Goal: Task Accomplishment & Management: Complete application form

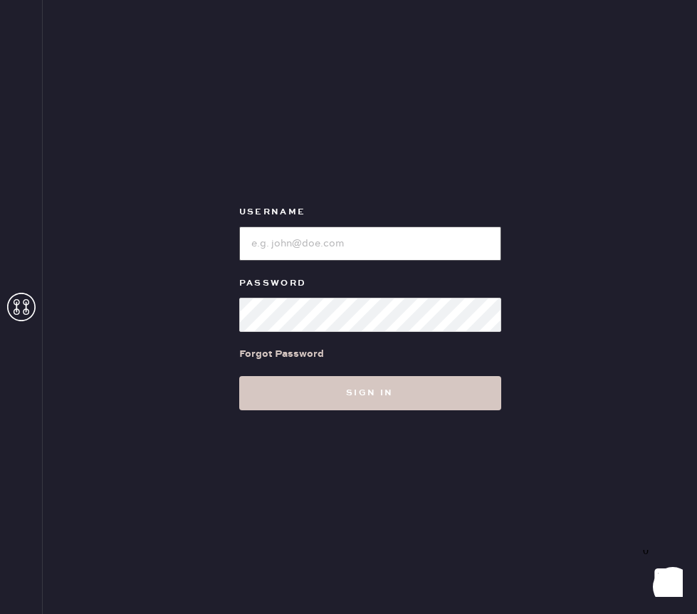
click at [419, 227] on input "loginName" at bounding box center [370, 243] width 262 height 34
click at [308, 235] on input "loginName" at bounding box center [370, 243] width 262 height 34
click at [412, 254] on input "loginName" at bounding box center [370, 243] width 262 height 34
type input "reformationnashville"
click at [370, 414] on div "Username Password Forgot Password Sign in" at bounding box center [370, 307] width 655 height 614
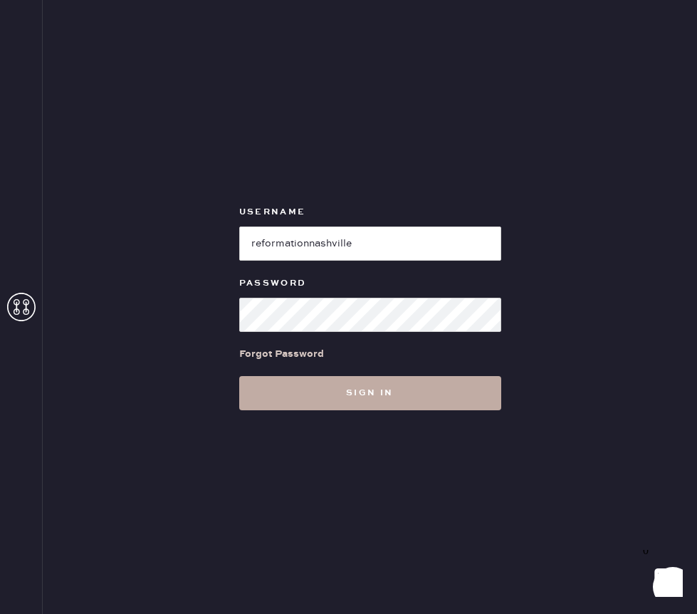
click at [368, 403] on button "Sign in" at bounding box center [370, 393] width 262 height 34
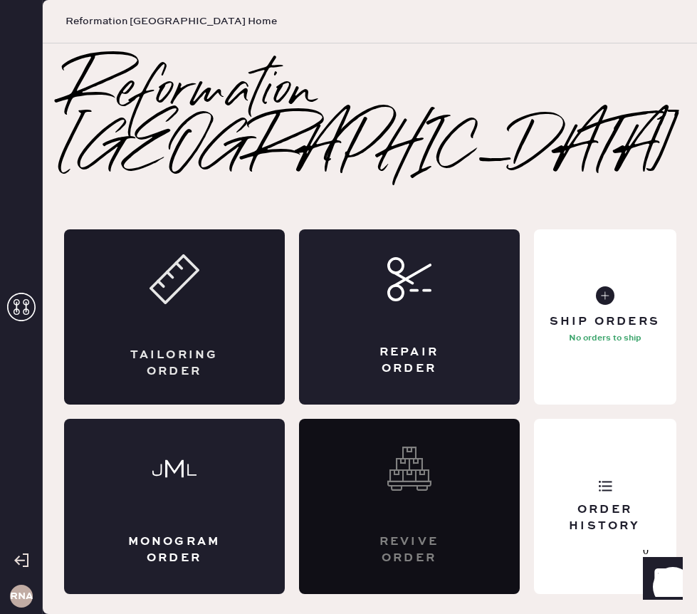
click at [202, 347] on div "Tailoring Order" at bounding box center [174, 363] width 107 height 32
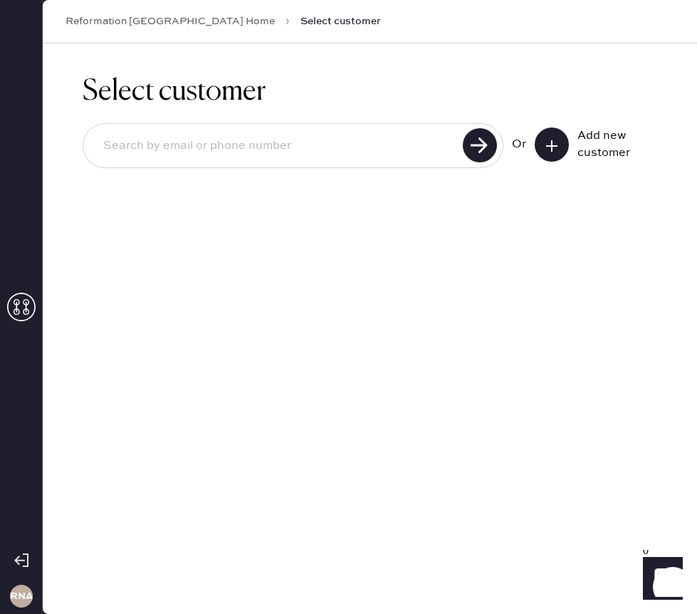
click at [218, 156] on input at bounding box center [275, 146] width 367 height 33
type input "[PERSON_NAME][EMAIL_ADDRESS][PERSON_NAME][DOMAIN_NAME]"
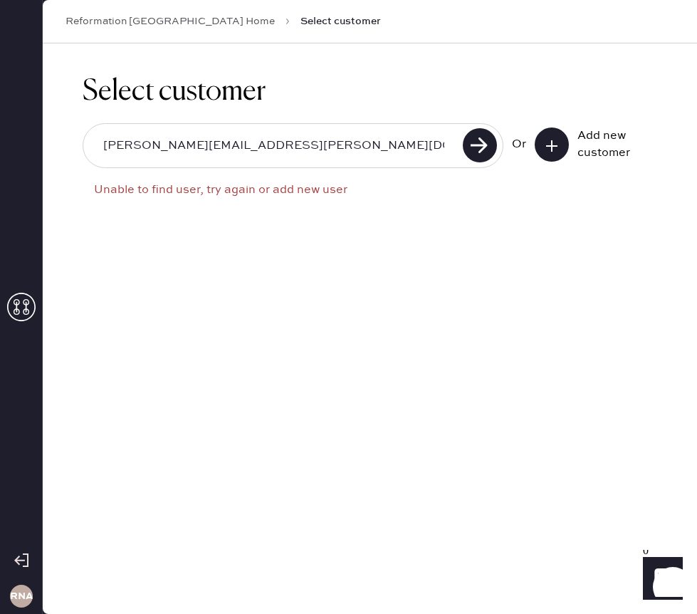
click at [560, 145] on button at bounding box center [552, 144] width 34 height 34
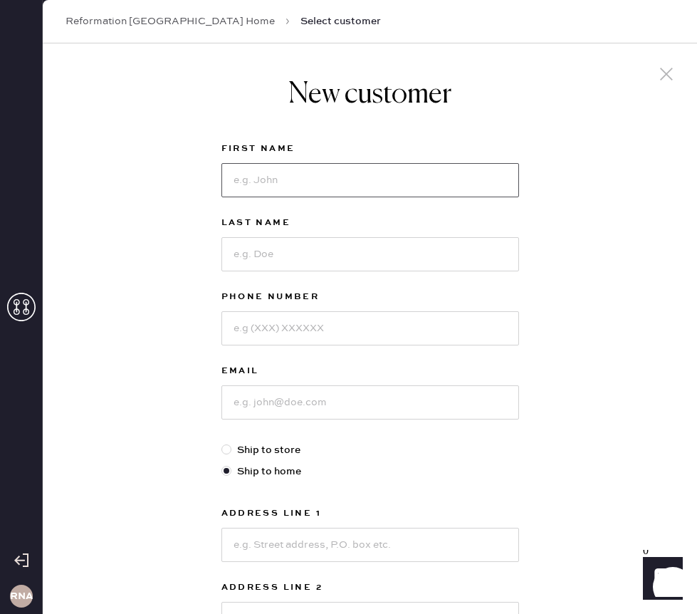
click at [399, 195] on input at bounding box center [370, 180] width 298 height 34
type input "[PERSON_NAME]"
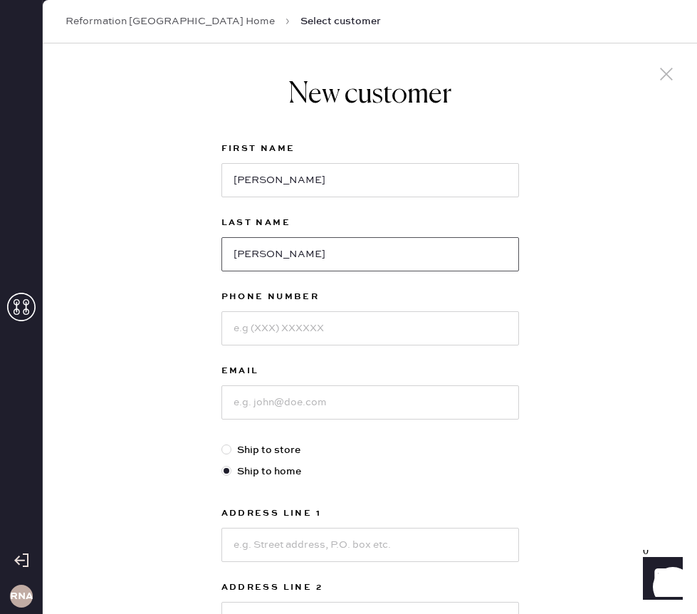
type input "[PERSON_NAME]"
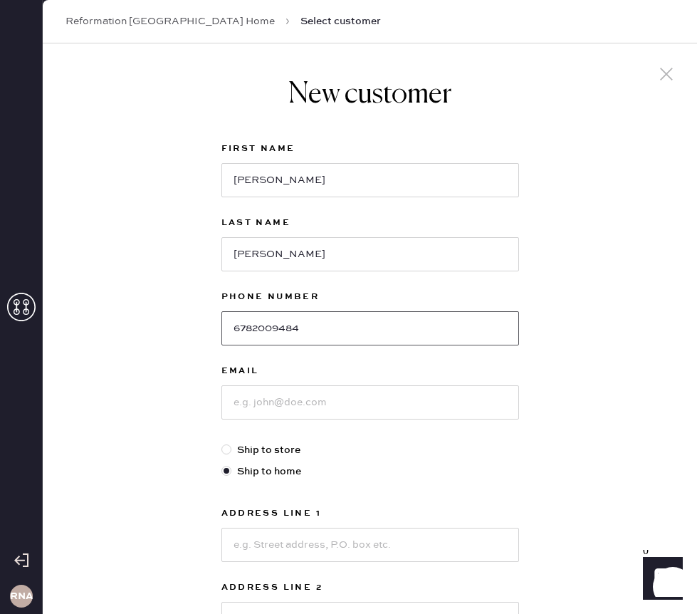
type input "6782009484"
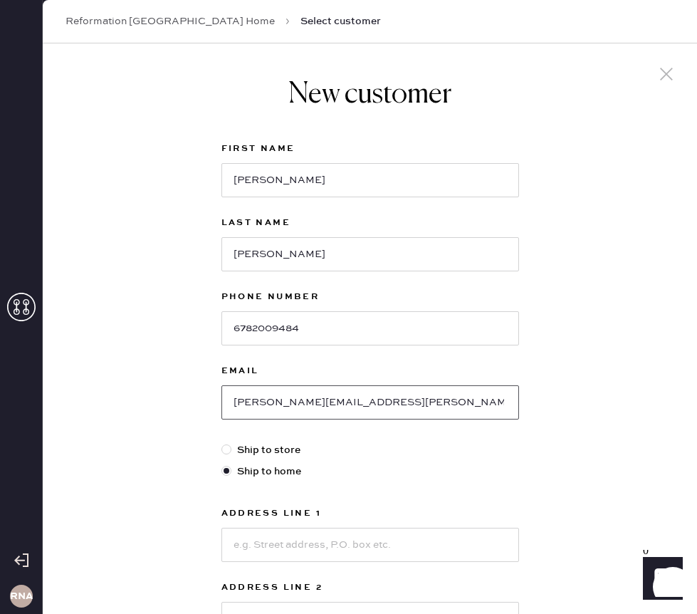
type input "[PERSON_NAME][EMAIL_ADDRESS][PERSON_NAME][DOMAIN_NAME]"
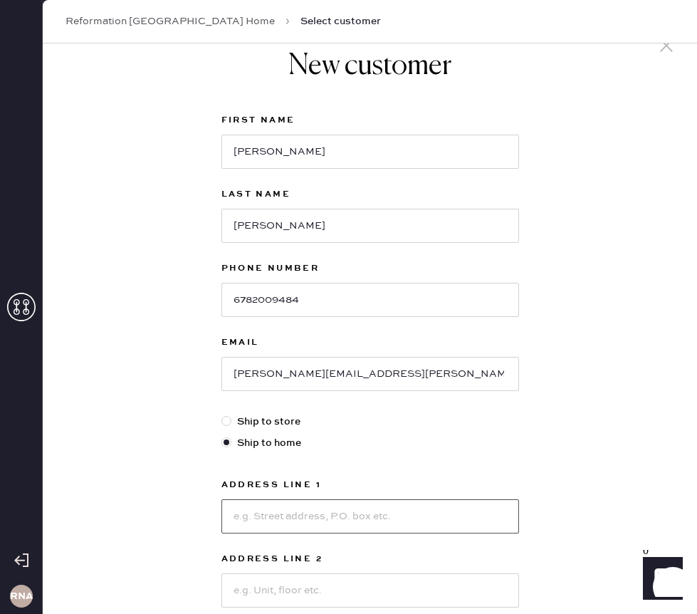
scroll to position [43, 0]
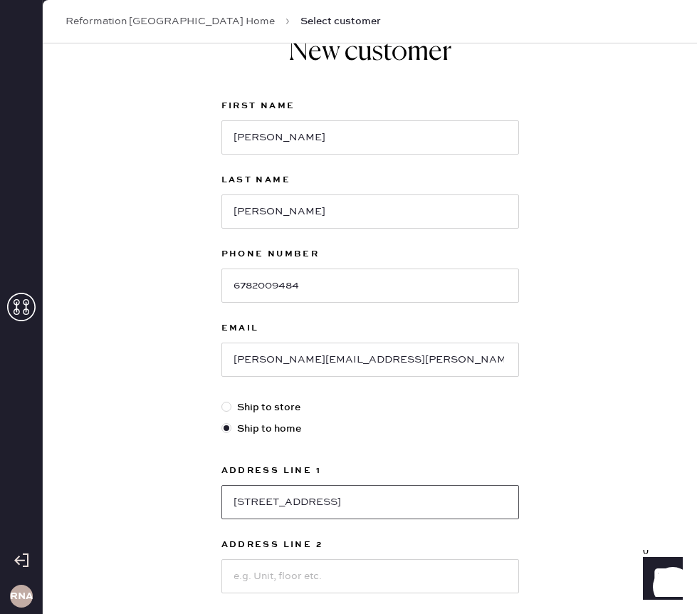
type input "[STREET_ADDRESS]"
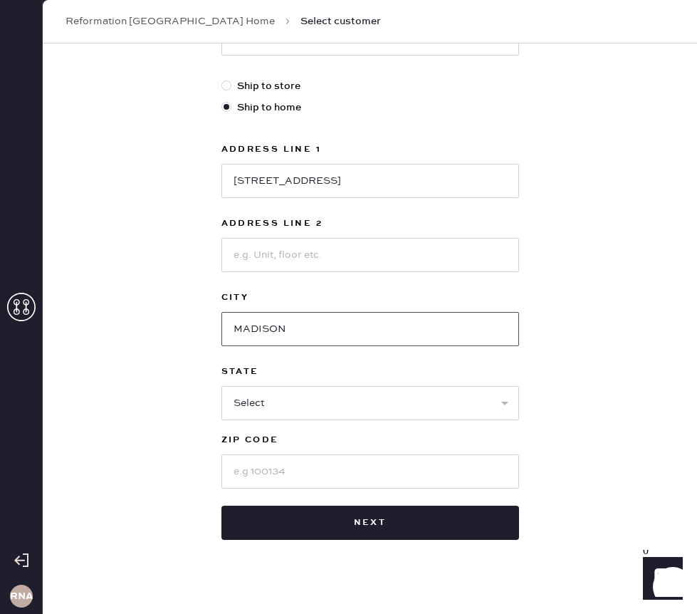
type input "MADISON"
select select "TN"
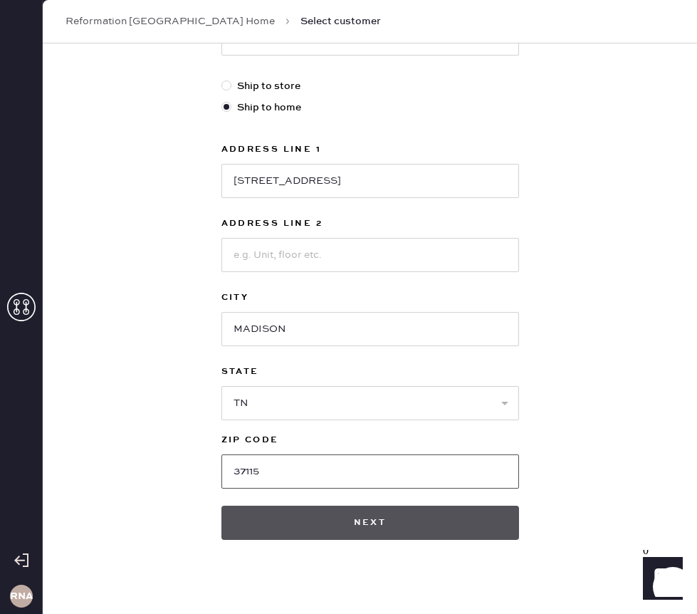
type input "37115"
click at [383, 529] on button "Next" at bounding box center [370, 523] width 298 height 34
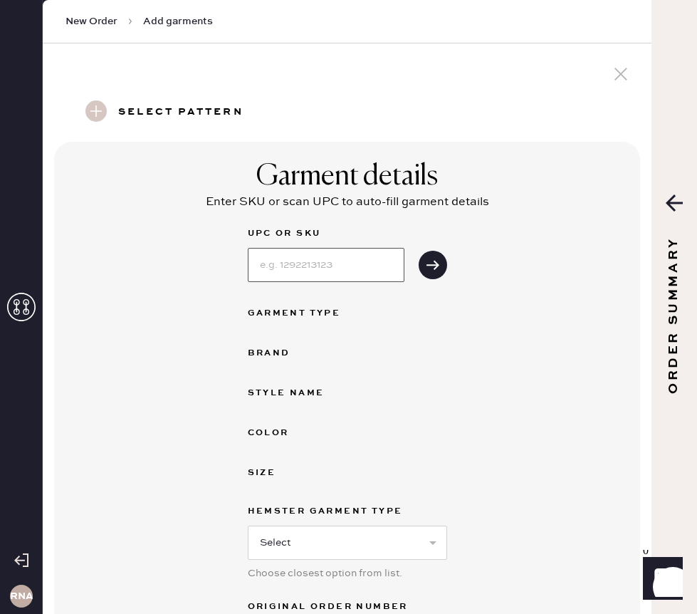
click at [299, 263] on input at bounding box center [326, 265] width 157 height 34
click at [554, 244] on div "Garment details Enter SKU or scan UPC to auto-fill garment details UPC or SKU G…" at bounding box center [347, 424] width 586 height 565
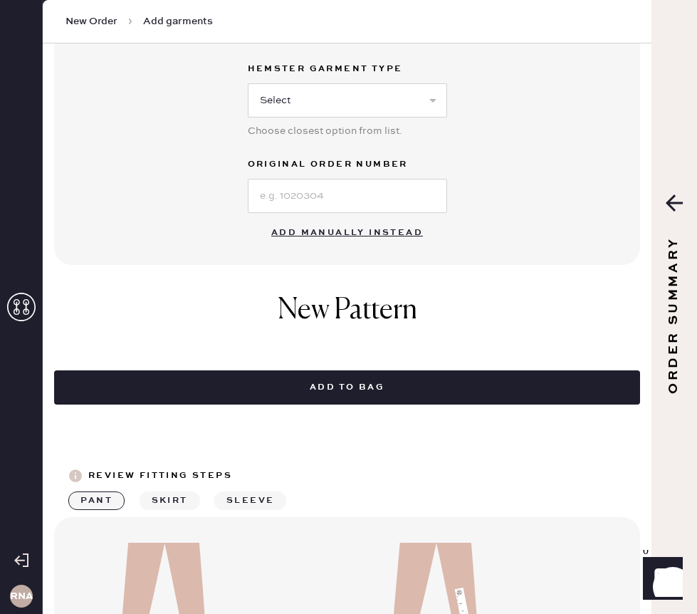
scroll to position [531, 0]
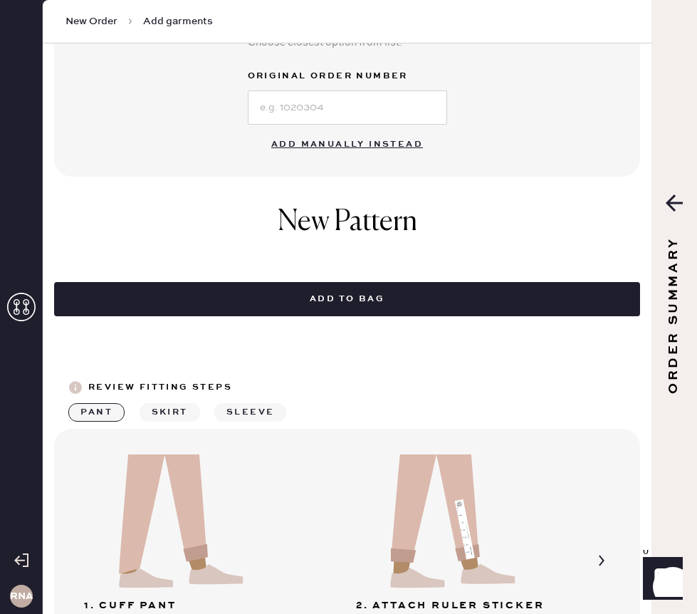
click at [338, 140] on button "Add manually instead" at bounding box center [347, 144] width 169 height 28
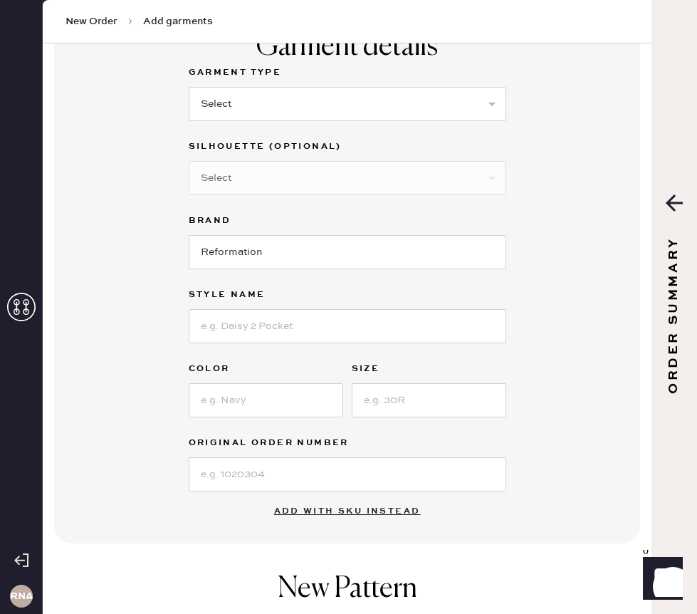
scroll to position [0, 0]
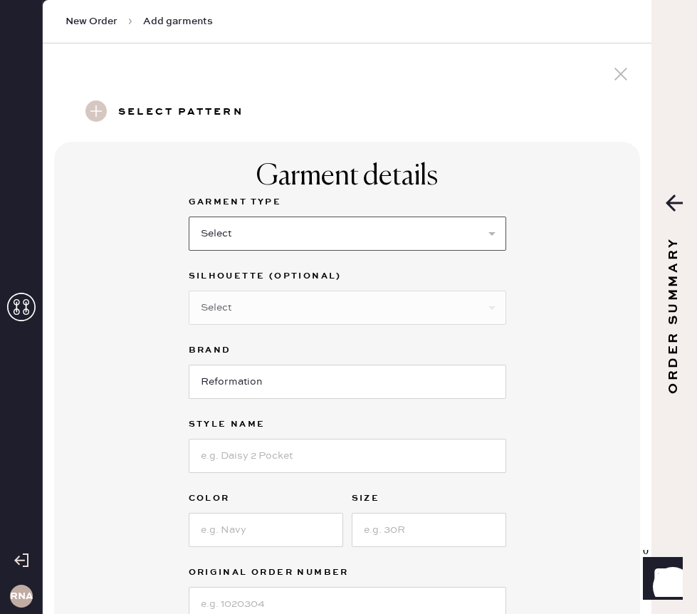
click at [323, 217] on select "Select Basic Skirt Jeans Leggings Pants Shorts Basic Sleeved Dress Basic Sleeve…" at bounding box center [348, 234] width 318 height 34
select select "2"
click at [269, 299] on select "Select Shorts Cropped Flare Boot Cut Straight Skinny Other" at bounding box center [348, 308] width 318 height 34
select select "7"
click at [255, 375] on input "Reformation" at bounding box center [348, 382] width 318 height 34
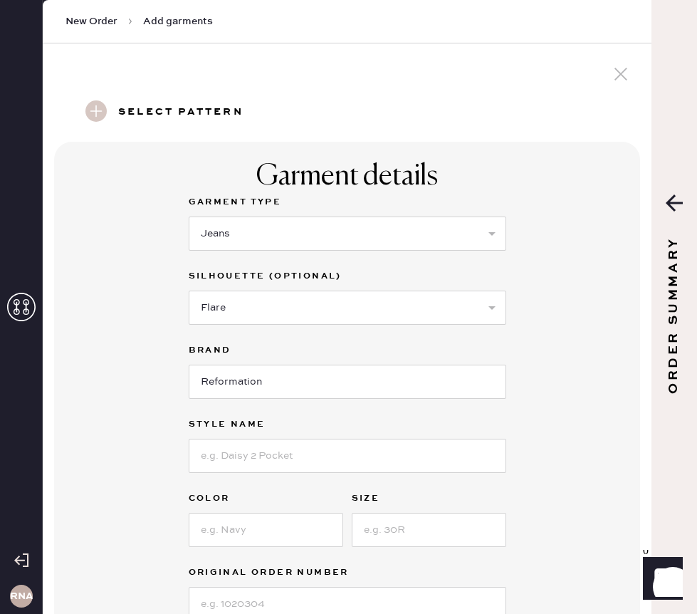
click at [242, 436] on div at bounding box center [348, 454] width 318 height 37
click at [242, 448] on input at bounding box center [348, 456] width 318 height 34
type input "m"
type input "[PERSON_NAME] High Rise Flare [PERSON_NAME]"
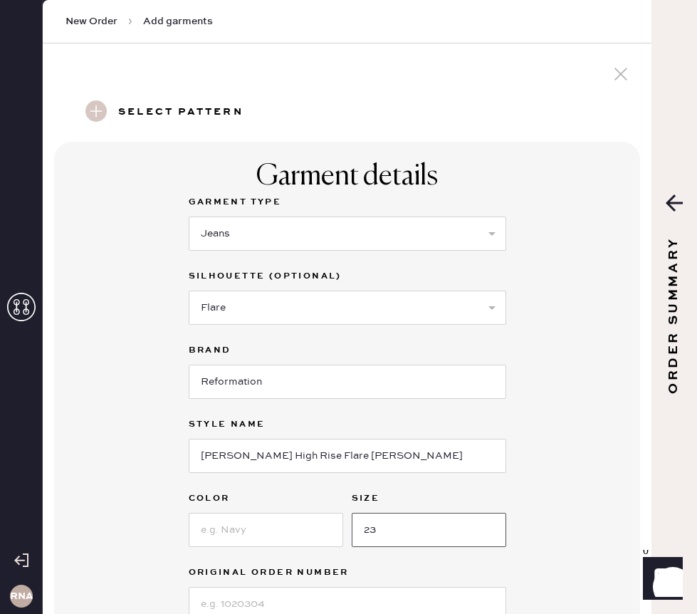
type input "23"
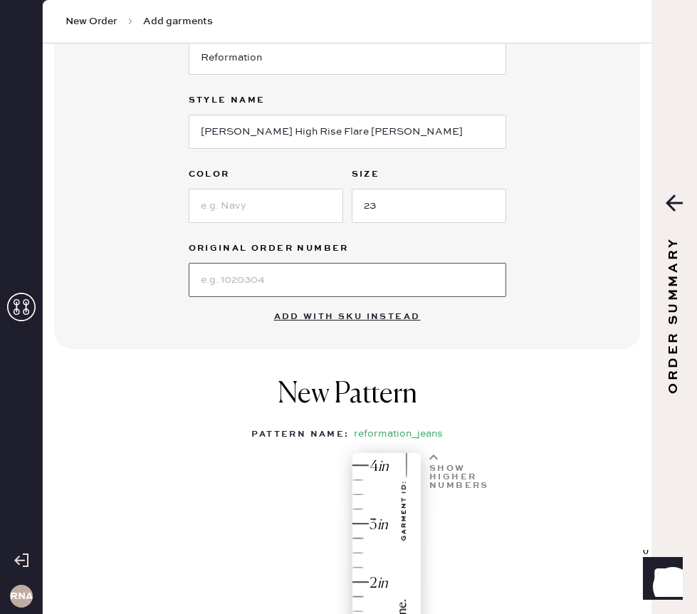
scroll to position [326, 0]
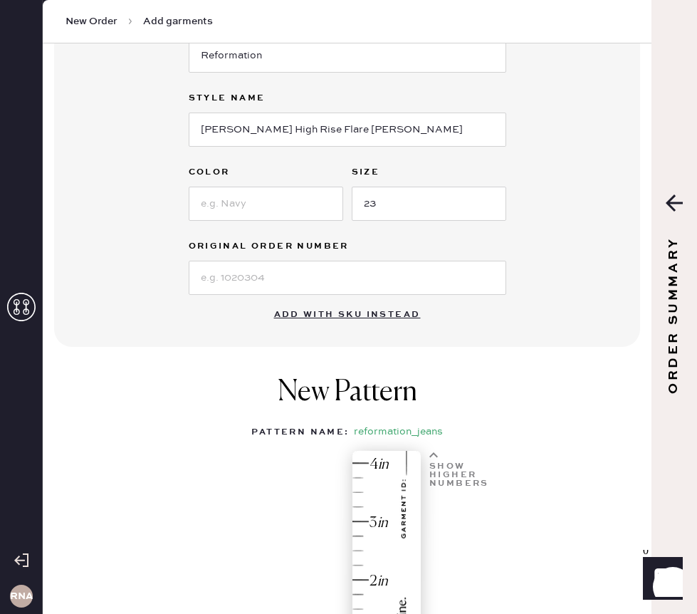
click at [327, 309] on button "Add with SKU instead" at bounding box center [348, 315] width 164 height 28
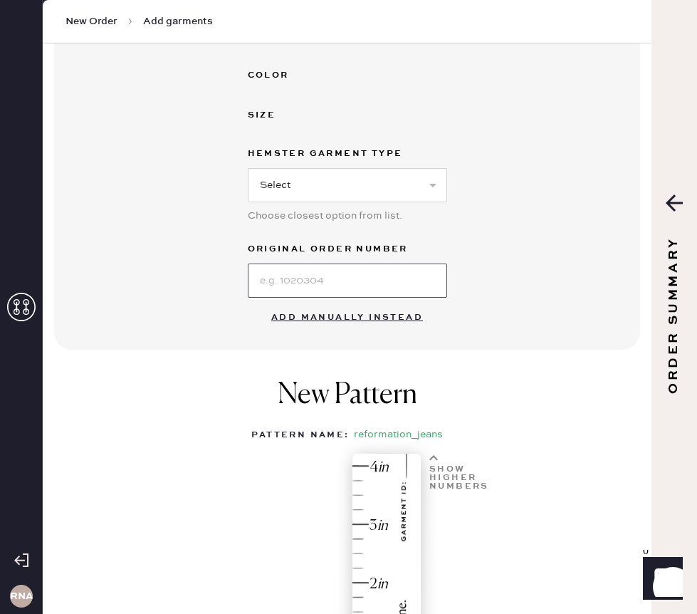
click at [311, 264] on input at bounding box center [347, 281] width 199 height 34
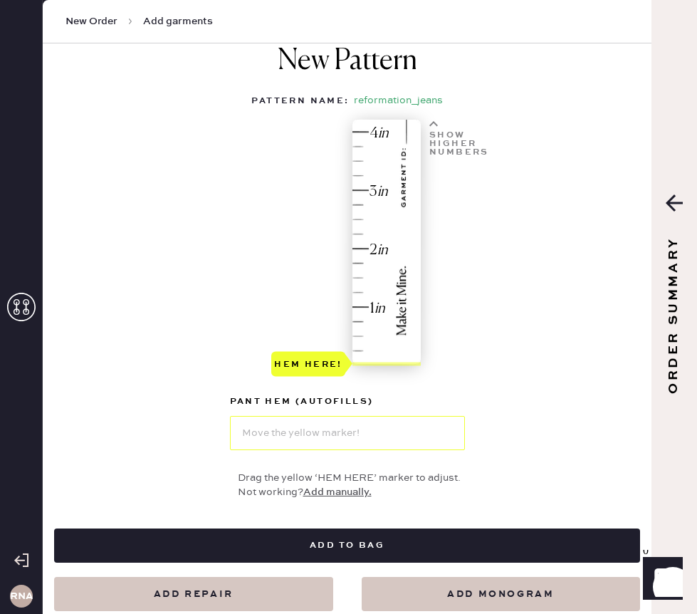
scroll to position [694, 0]
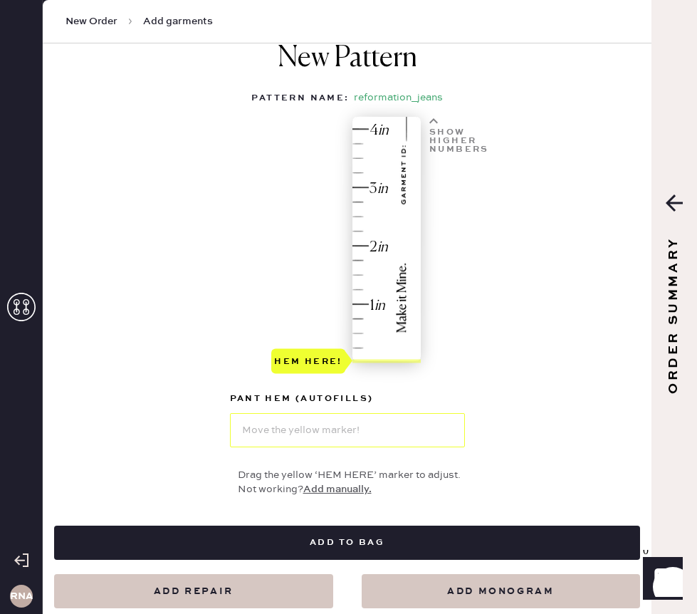
type input "1313906LTA023"
type input "1"
click at [296, 298] on div "Hem here!" at bounding box center [347, 248] width 152 height 256
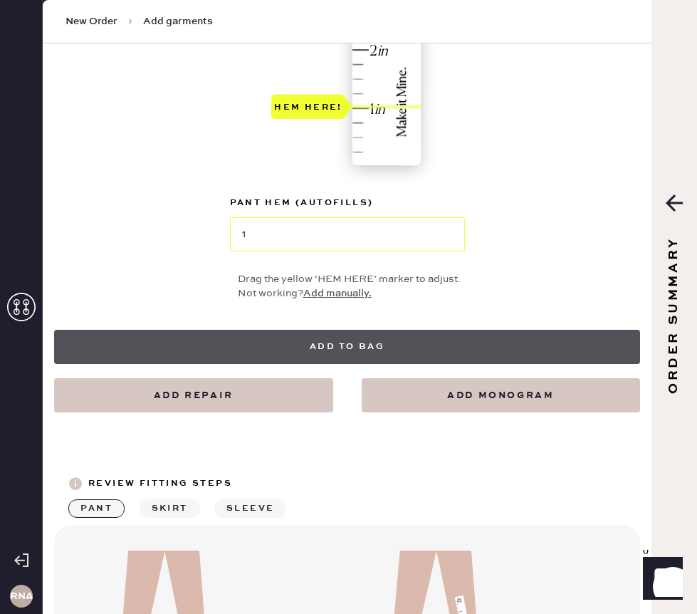
scroll to position [898, 0]
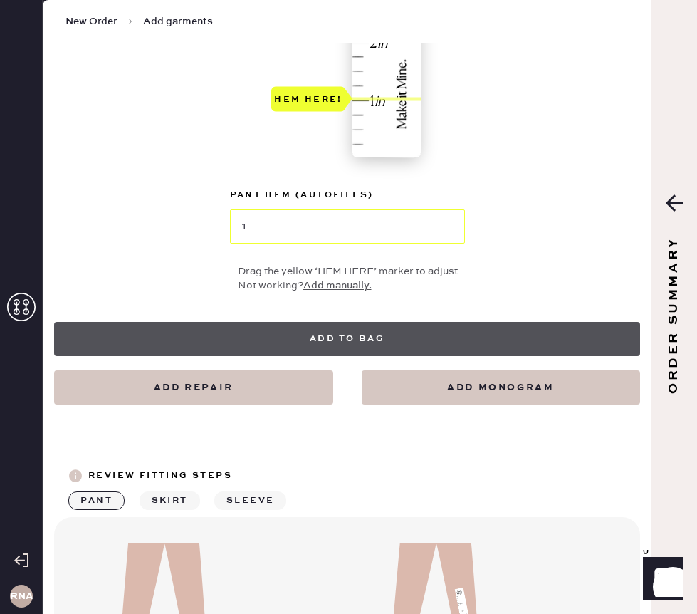
click at [331, 340] on button "Add to bag" at bounding box center [347, 339] width 586 height 34
click at [333, 339] on button "Add to bag" at bounding box center [347, 339] width 586 height 34
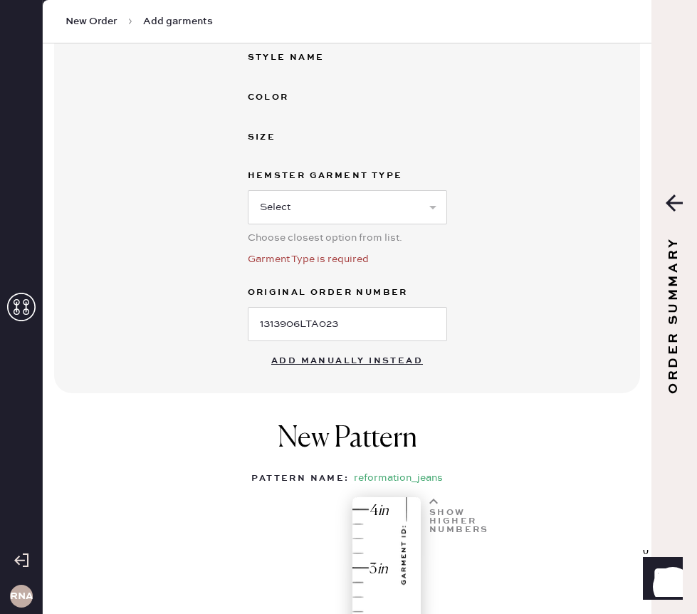
scroll to position [343, 0]
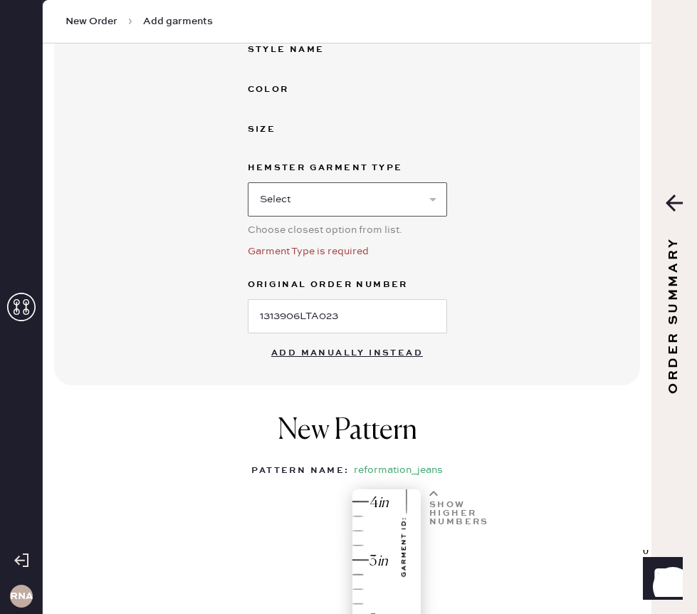
click at [340, 205] on select "Select Basic Skirt Jeans Leggings Pants Shorts Basic Sleeved Dress Basic Sleeve…" at bounding box center [347, 199] width 199 height 34
select select "2"
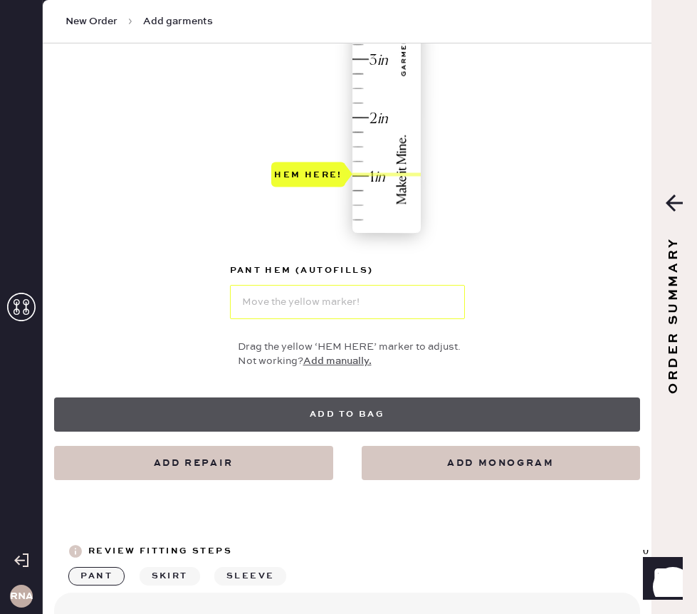
click at [291, 412] on button "Add to bag" at bounding box center [347, 414] width 586 height 34
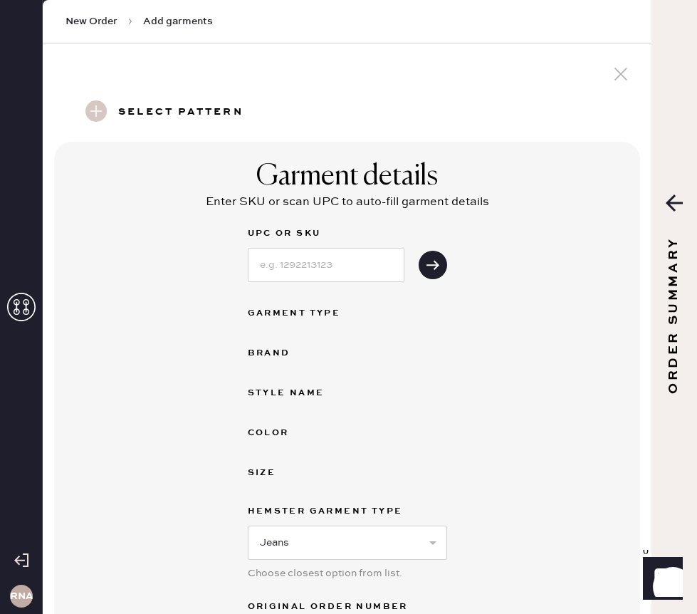
scroll to position [5, 0]
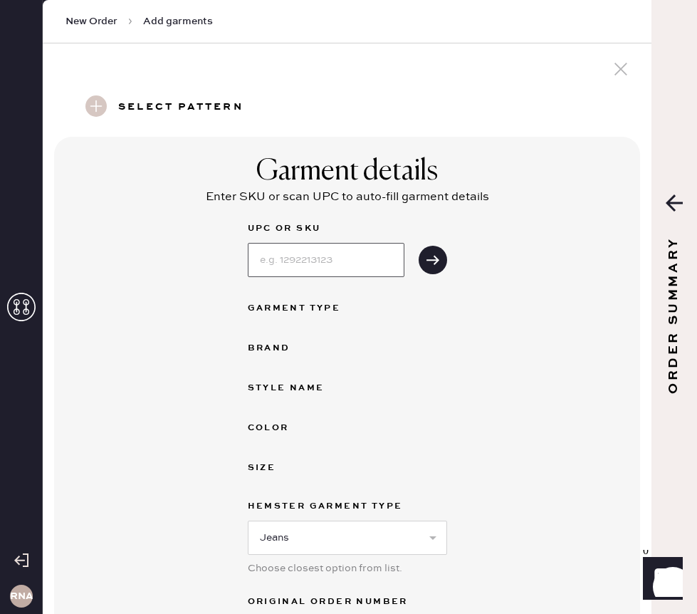
click at [300, 259] on input at bounding box center [326, 260] width 157 height 34
type input "1313906LTA023"
click at [419, 246] on button "submit" at bounding box center [433, 260] width 28 height 28
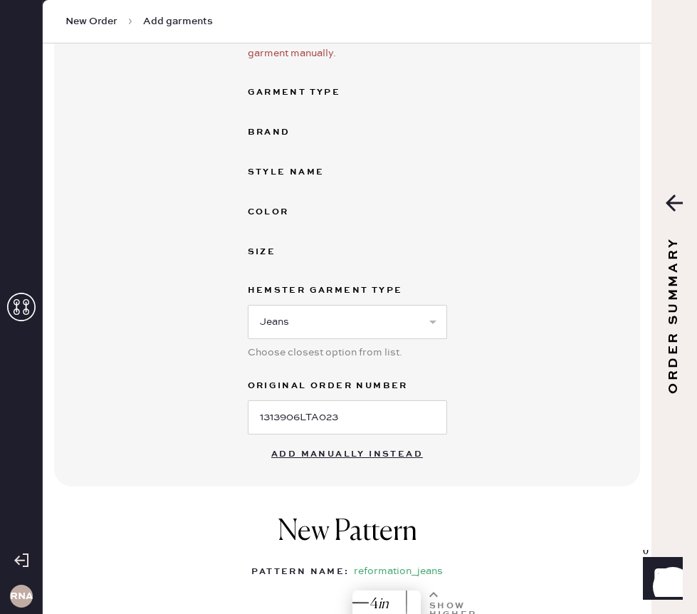
scroll to position [516, 0]
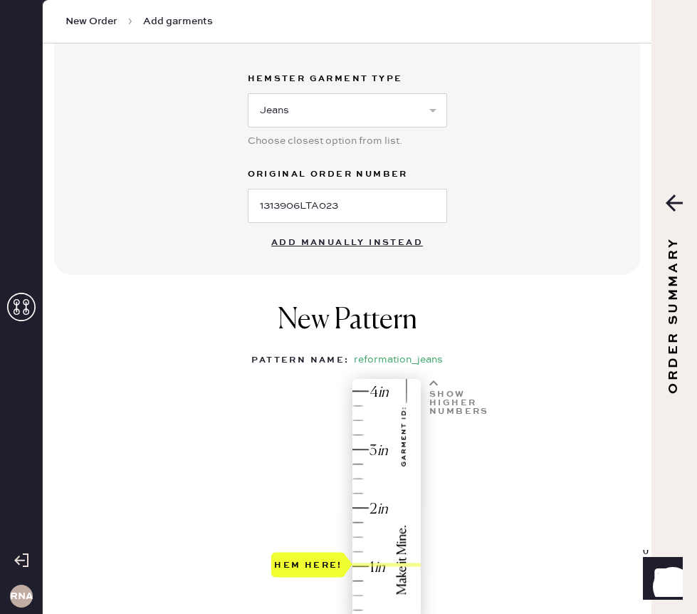
click at [328, 249] on button "Add manually instead" at bounding box center [347, 243] width 169 height 28
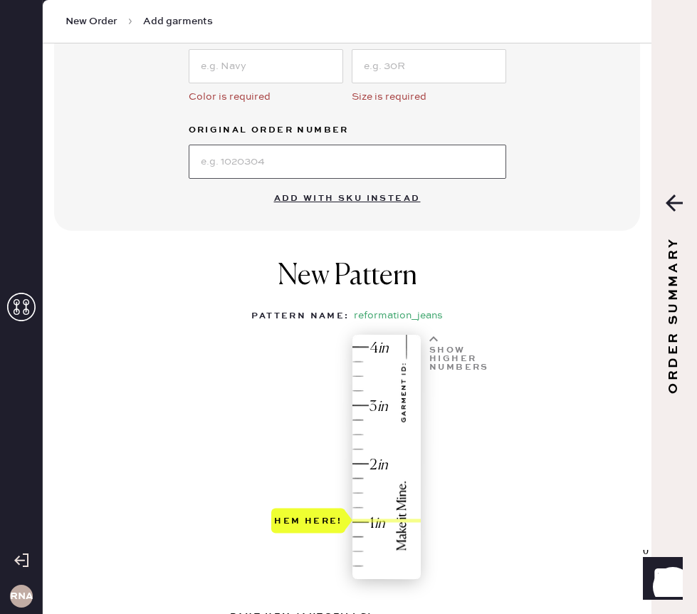
click at [316, 162] on input at bounding box center [348, 162] width 318 height 34
type input "S15677620"
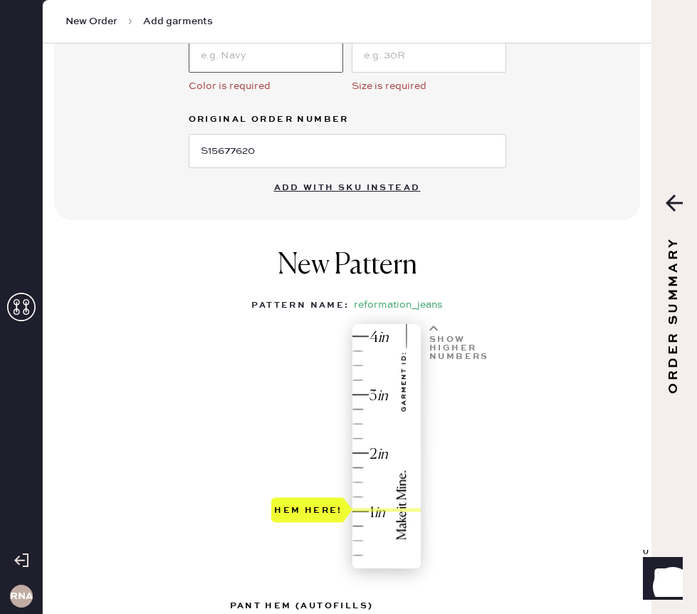
click at [276, 44] on input at bounding box center [266, 55] width 155 height 34
type input "[GEOGRAPHIC_DATA]"
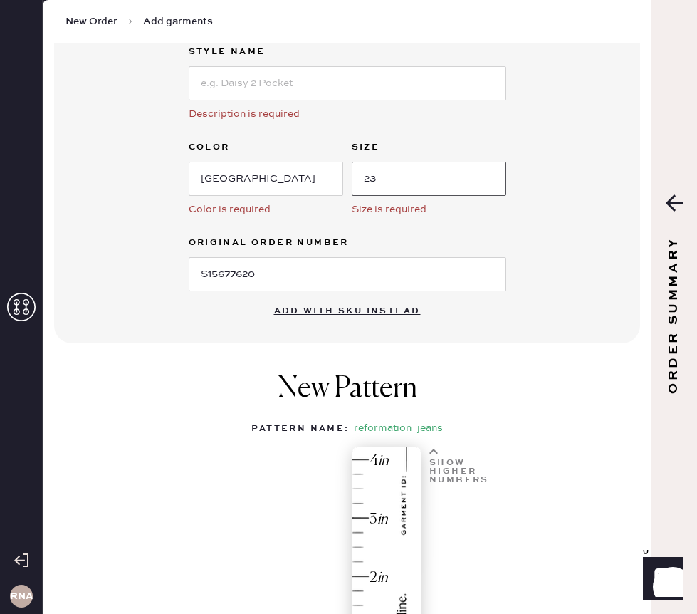
scroll to position [281, 0]
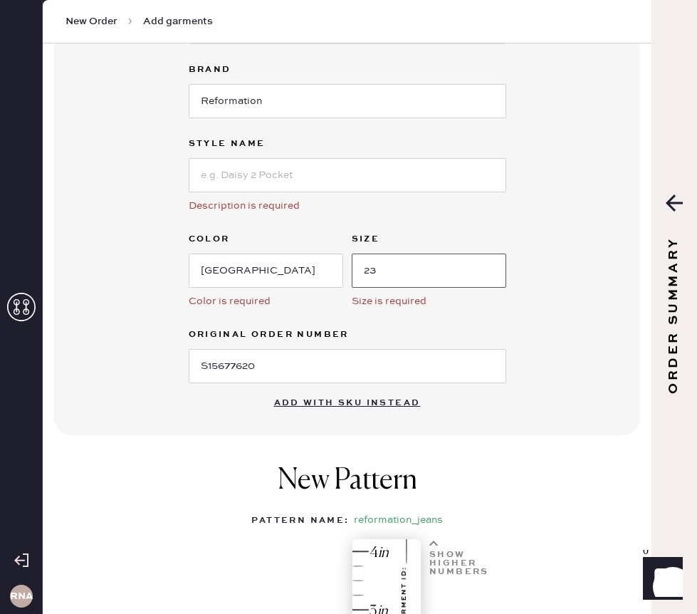
type input "23"
click at [281, 180] on input at bounding box center [348, 175] width 318 height 34
type input "[PERSON_NAME] High Rise Flare [PERSON_NAME]"
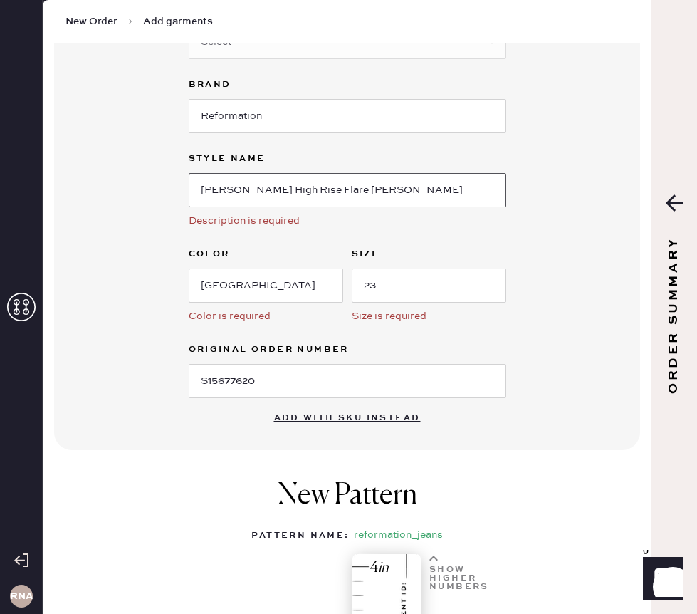
scroll to position [265, 0]
click at [335, 214] on div "Description is required" at bounding box center [348, 222] width 318 height 16
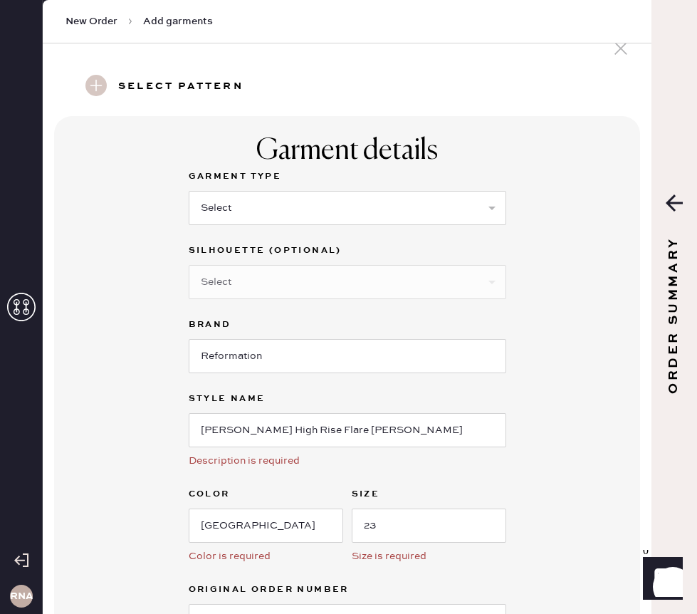
scroll to position [33, 0]
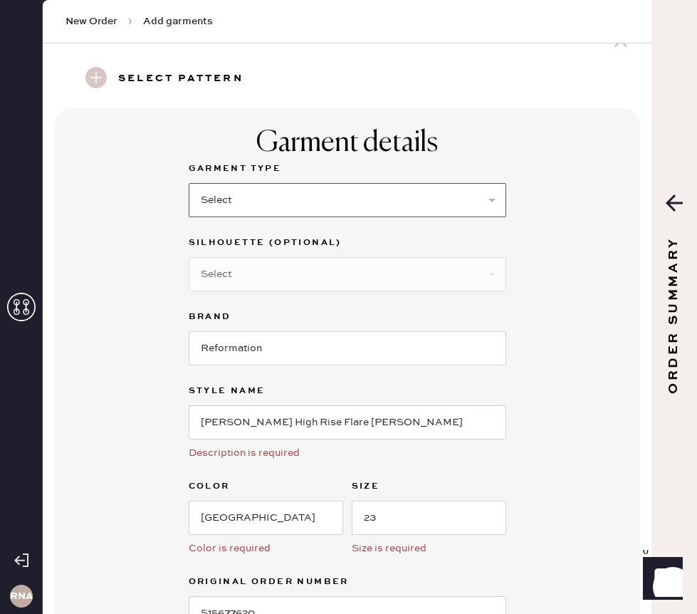
click at [335, 212] on select "Select Basic Skirt Jeans Leggings Pants Shorts Basic Sleeved Dress Basic Sleeve…" at bounding box center [348, 200] width 318 height 34
select select "2"
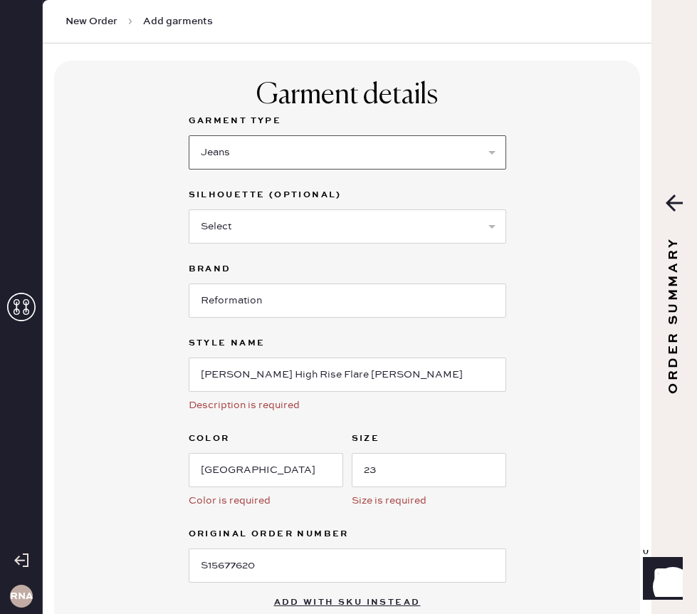
scroll to position [82, 0]
click at [318, 251] on div "Silhouette (optional) Select Shorts Cropped Flare Boot Cut Straight Skinny Other" at bounding box center [348, 223] width 318 height 74
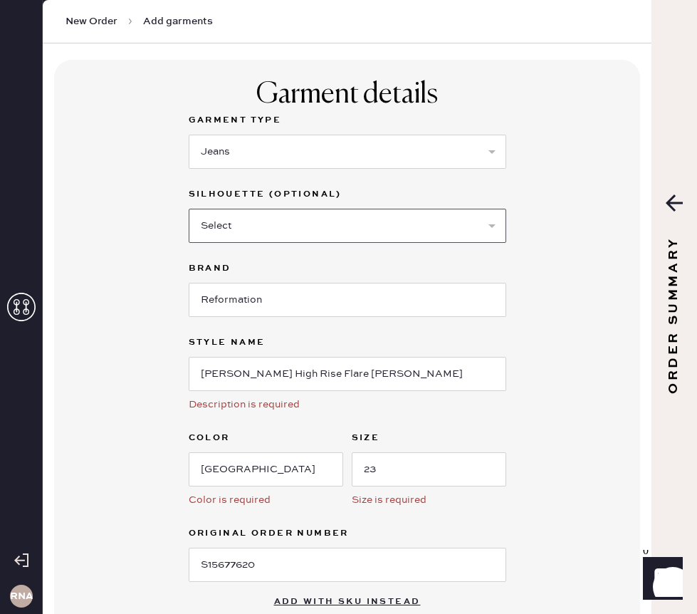
click at [318, 232] on select "Select Shorts Cropped Flare Boot Cut Straight Skinny Other" at bounding box center [348, 226] width 318 height 34
select select "7"
click at [360, 369] on input "[PERSON_NAME] High Rise Flare [PERSON_NAME]" at bounding box center [348, 374] width 318 height 34
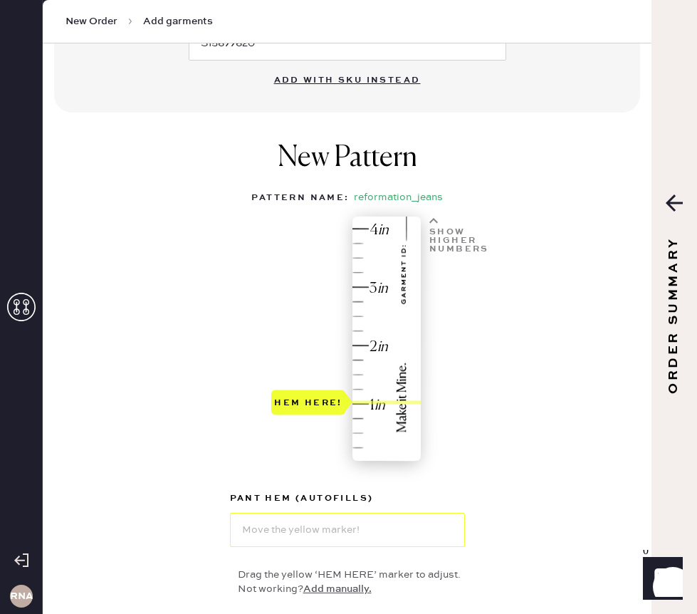
scroll to position [654, 0]
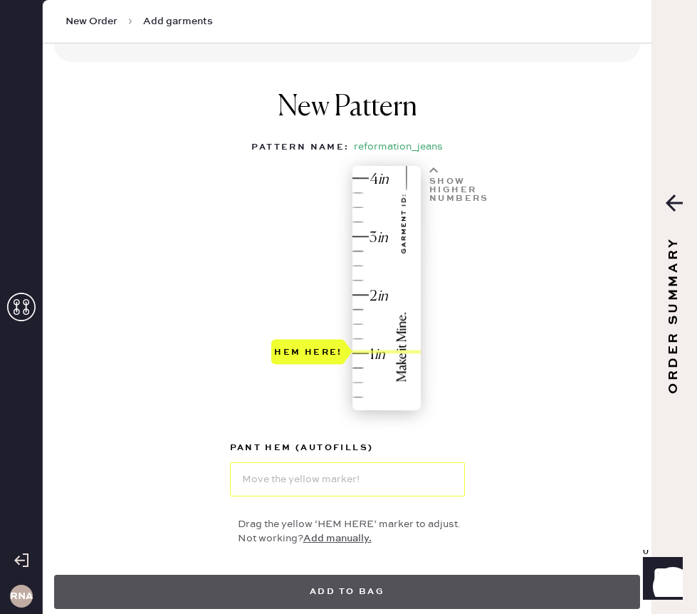
click at [343, 584] on button "Add to bag" at bounding box center [347, 592] width 586 height 34
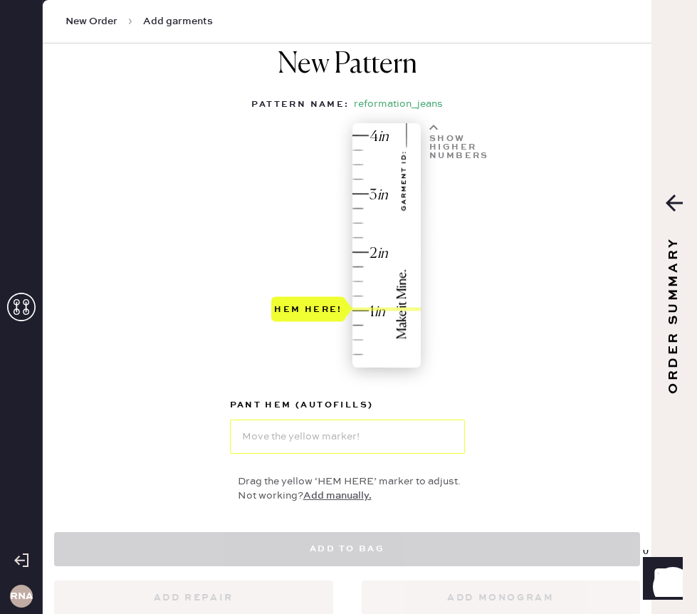
select select "2"
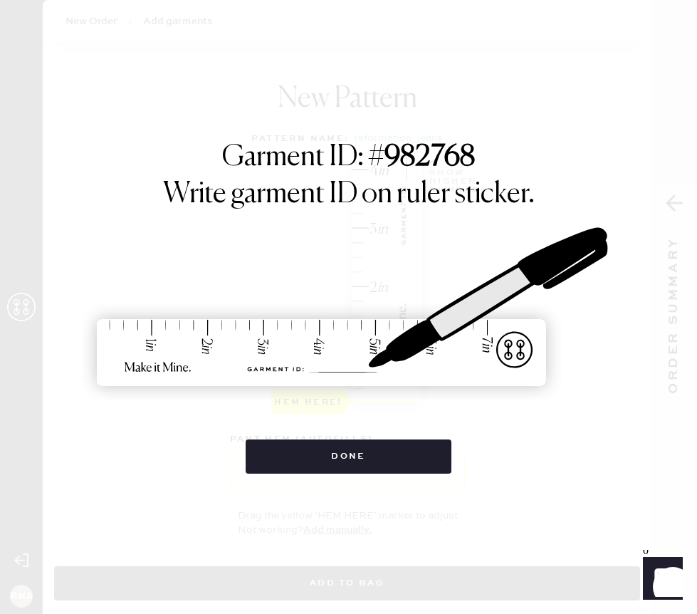
drag, startPoint x: 531, startPoint y: 479, endPoint x: 607, endPoint y: 542, distance: 98.1
click at [607, 542] on div "Garment ID: # 982768 Write garment ID on ruler sticker. Done" at bounding box center [348, 307] width 697 height 614
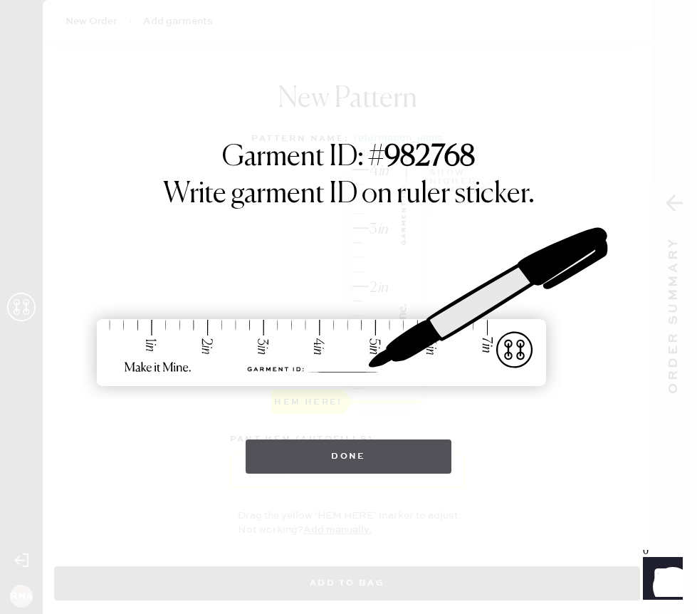
click at [381, 464] on button "Done" at bounding box center [349, 456] width 206 height 34
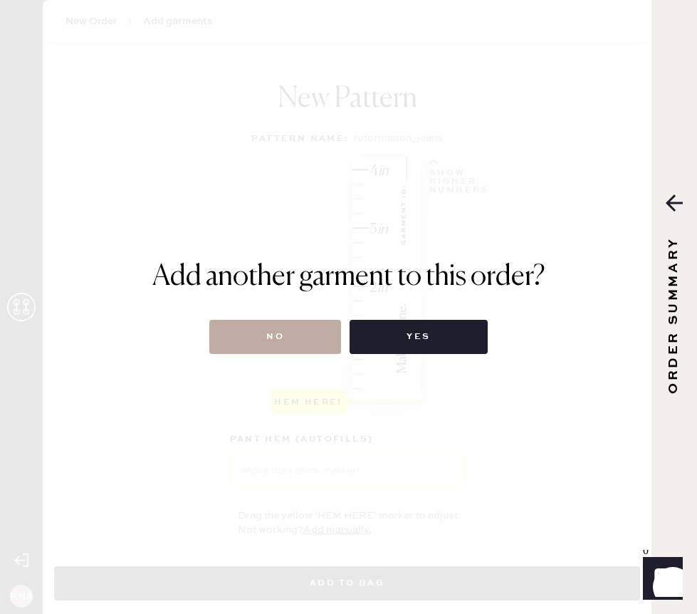
click at [291, 340] on button "No" at bounding box center [275, 337] width 132 height 34
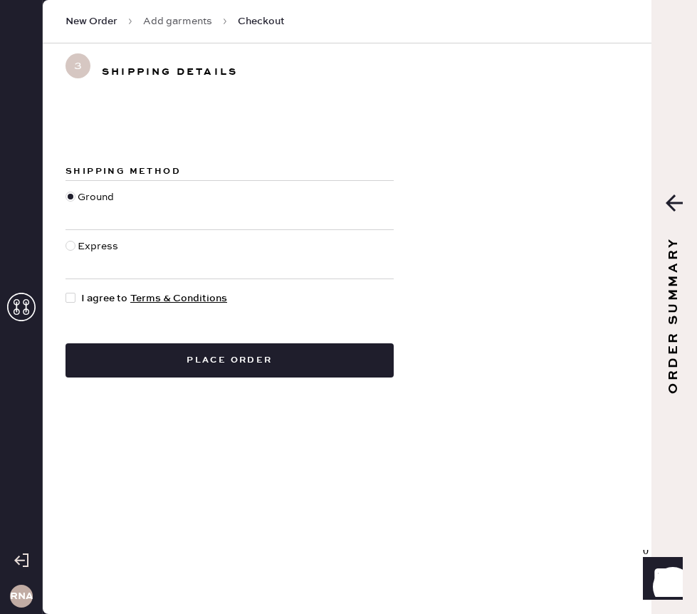
click at [76, 300] on div at bounding box center [74, 299] width 16 height 16
click at [66, 291] on input "I agree to Terms & Conditions" at bounding box center [66, 291] width 1 height 1
checkbox input "true"
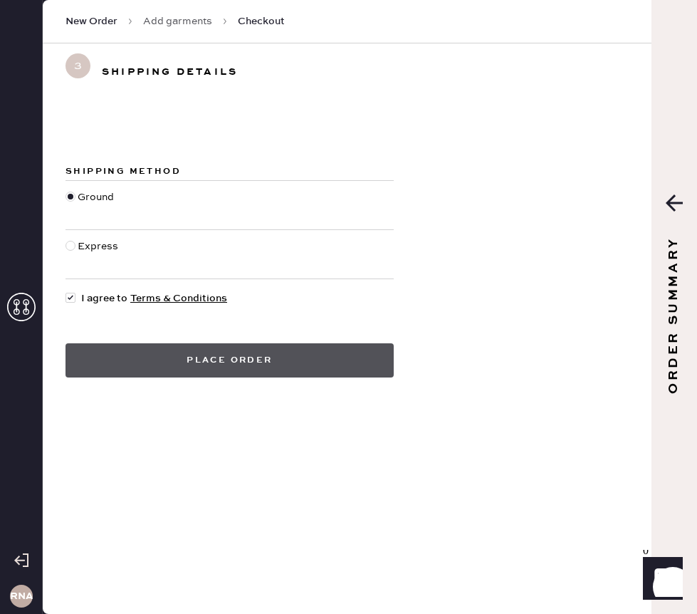
click at [237, 365] on button "Place order" at bounding box center [230, 360] width 328 height 34
